Goal: Transaction & Acquisition: Register for event/course

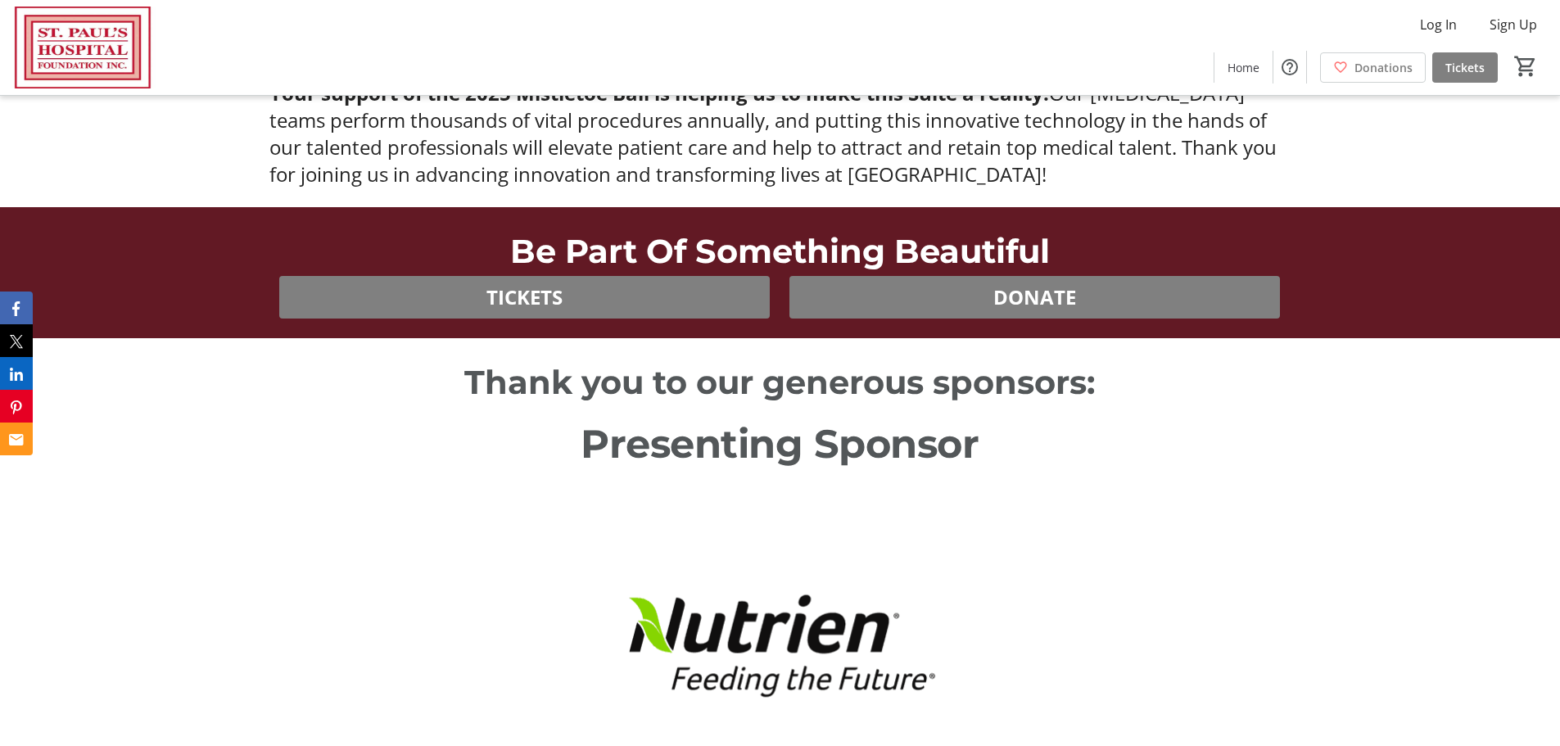
scroll to position [983, 0]
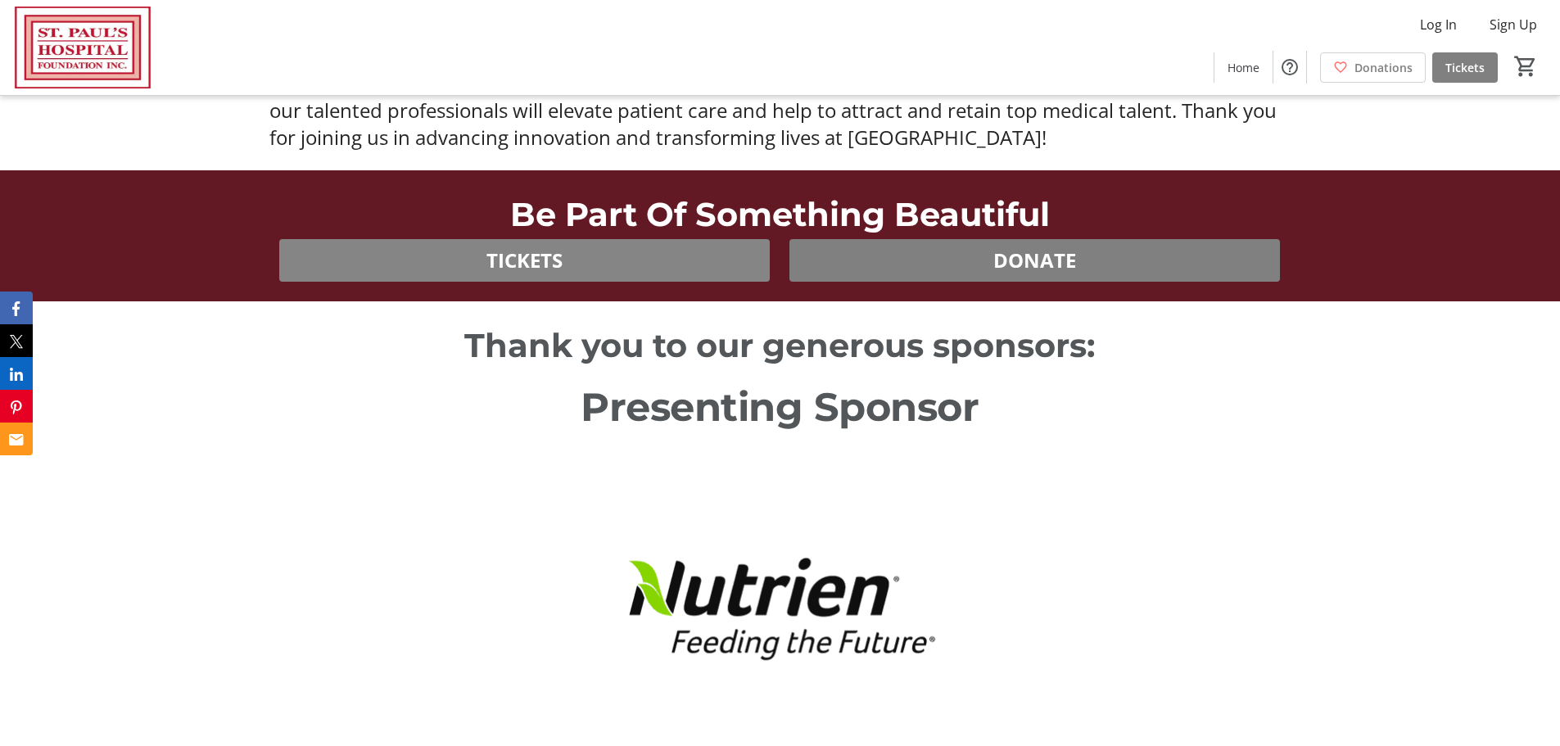
click at [435, 269] on span at bounding box center [524, 260] width 490 height 39
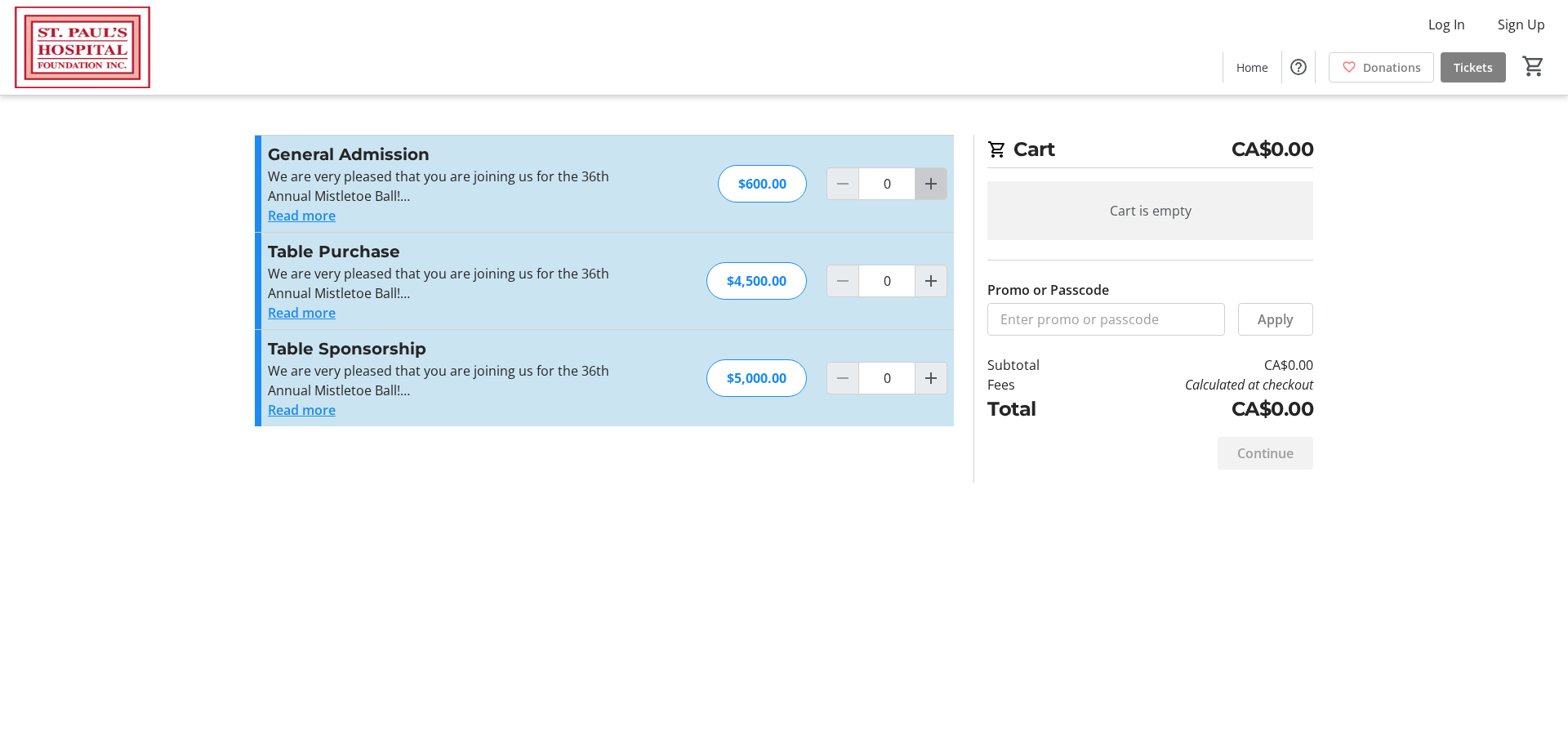
click at [928, 186] on mat-icon "Increment by one" at bounding box center [932, 184] width 20 height 20
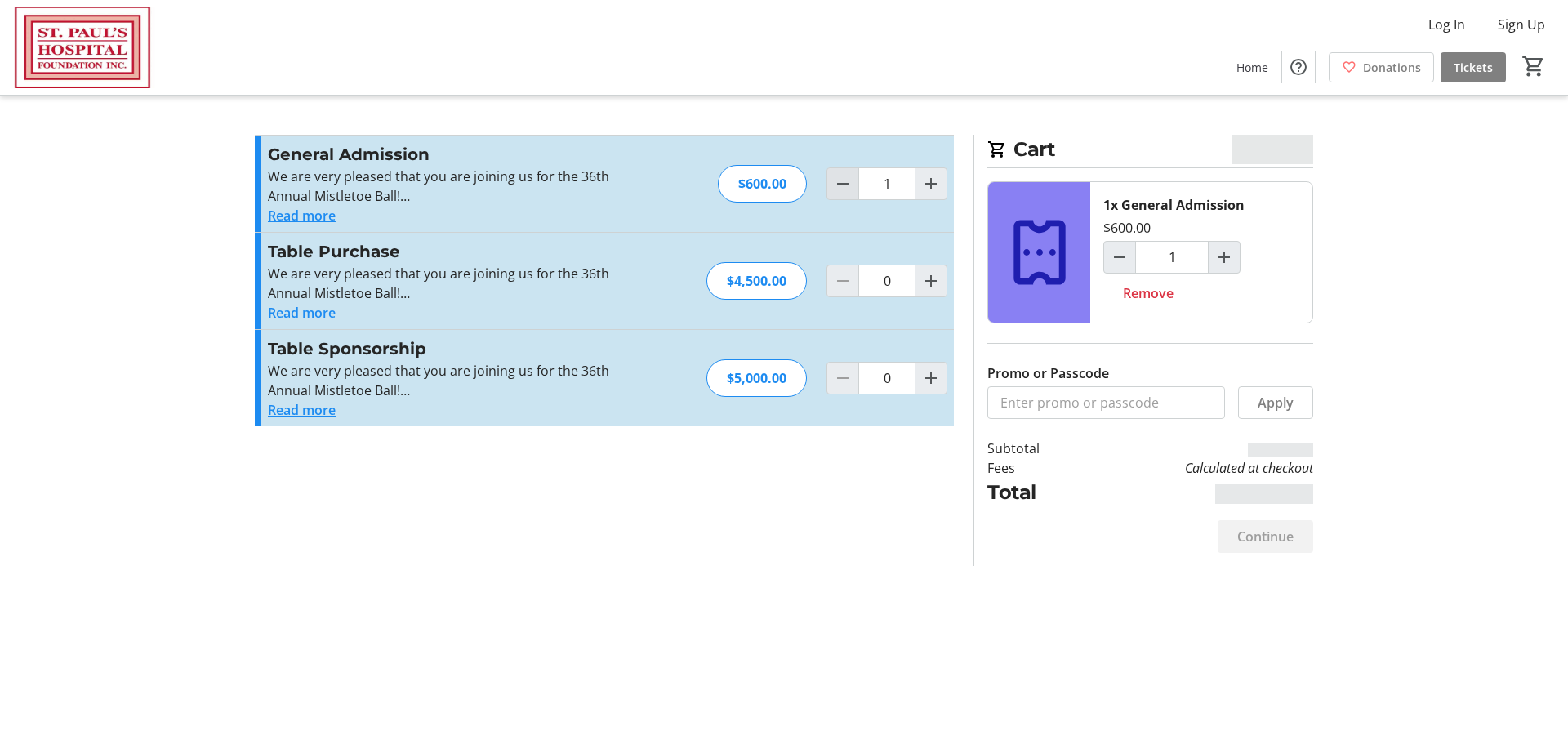
click at [852, 191] on mat-icon "Decrement by one" at bounding box center [843, 184] width 20 height 20
type input "0"
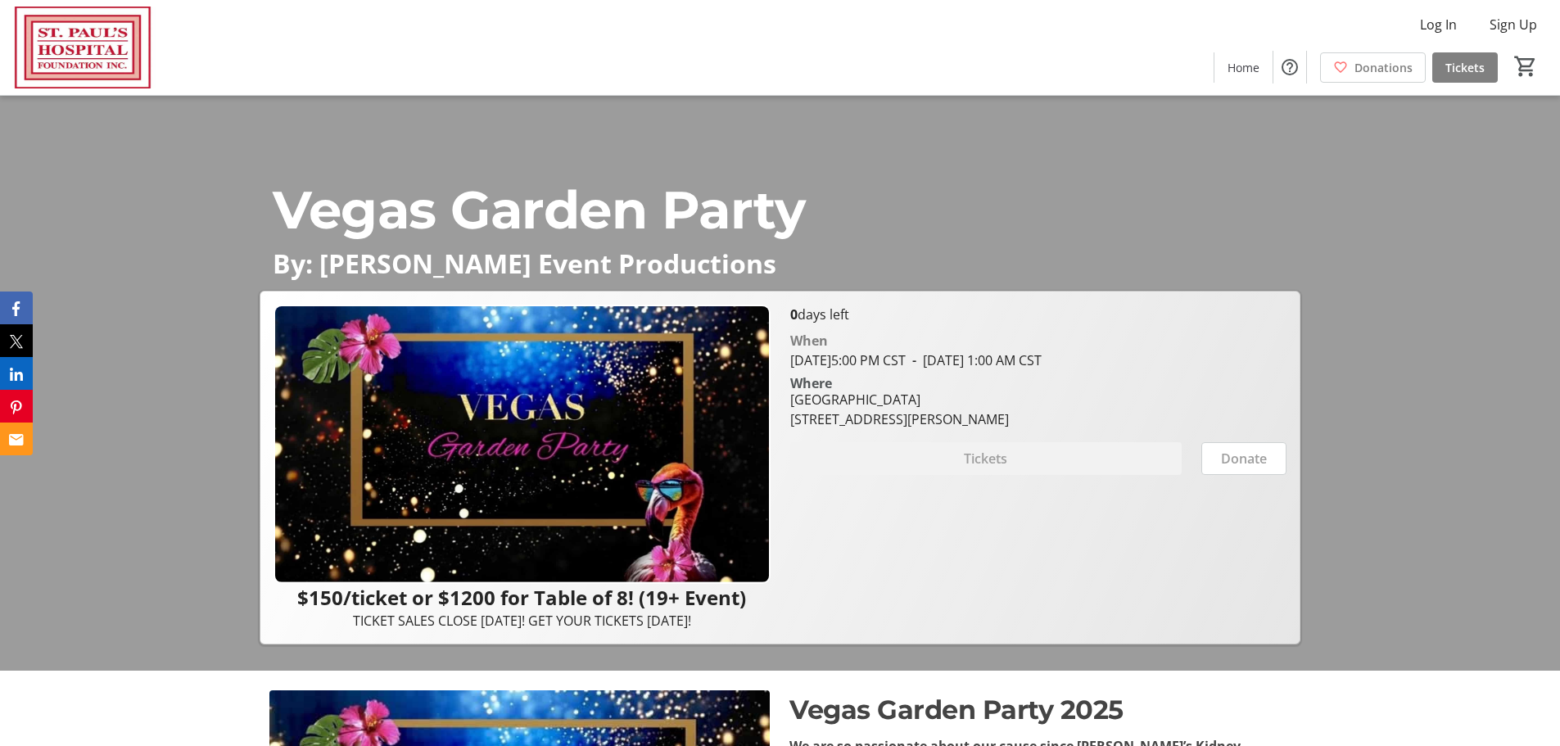
scroll to position [109, 0]
